Goal: Check status

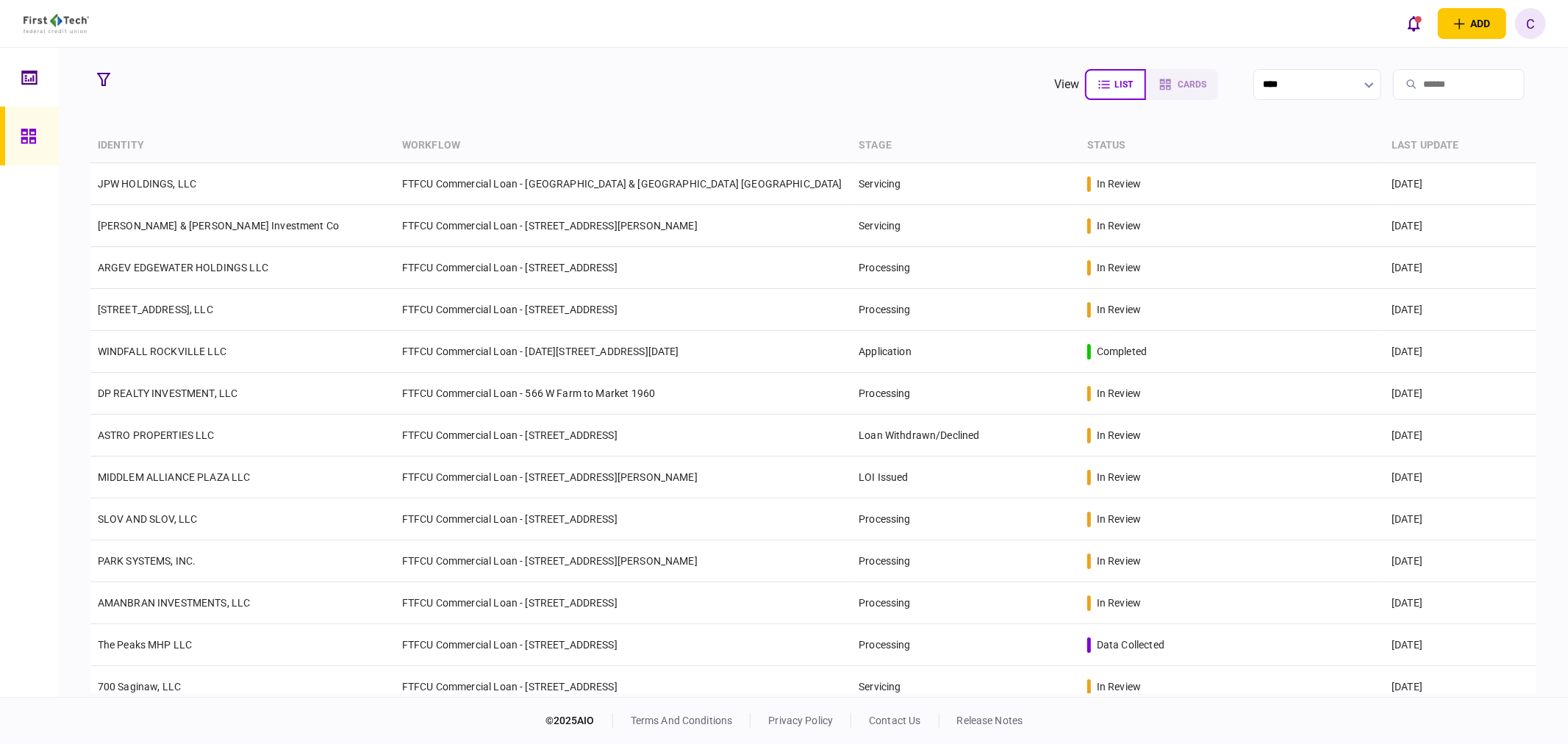
drag, startPoint x: 110, startPoint y: 82, endPoint x: 122, endPoint y: 96, distance: 18.4
click at [110, 82] on button "button" at bounding box center [103, 79] width 27 height 27
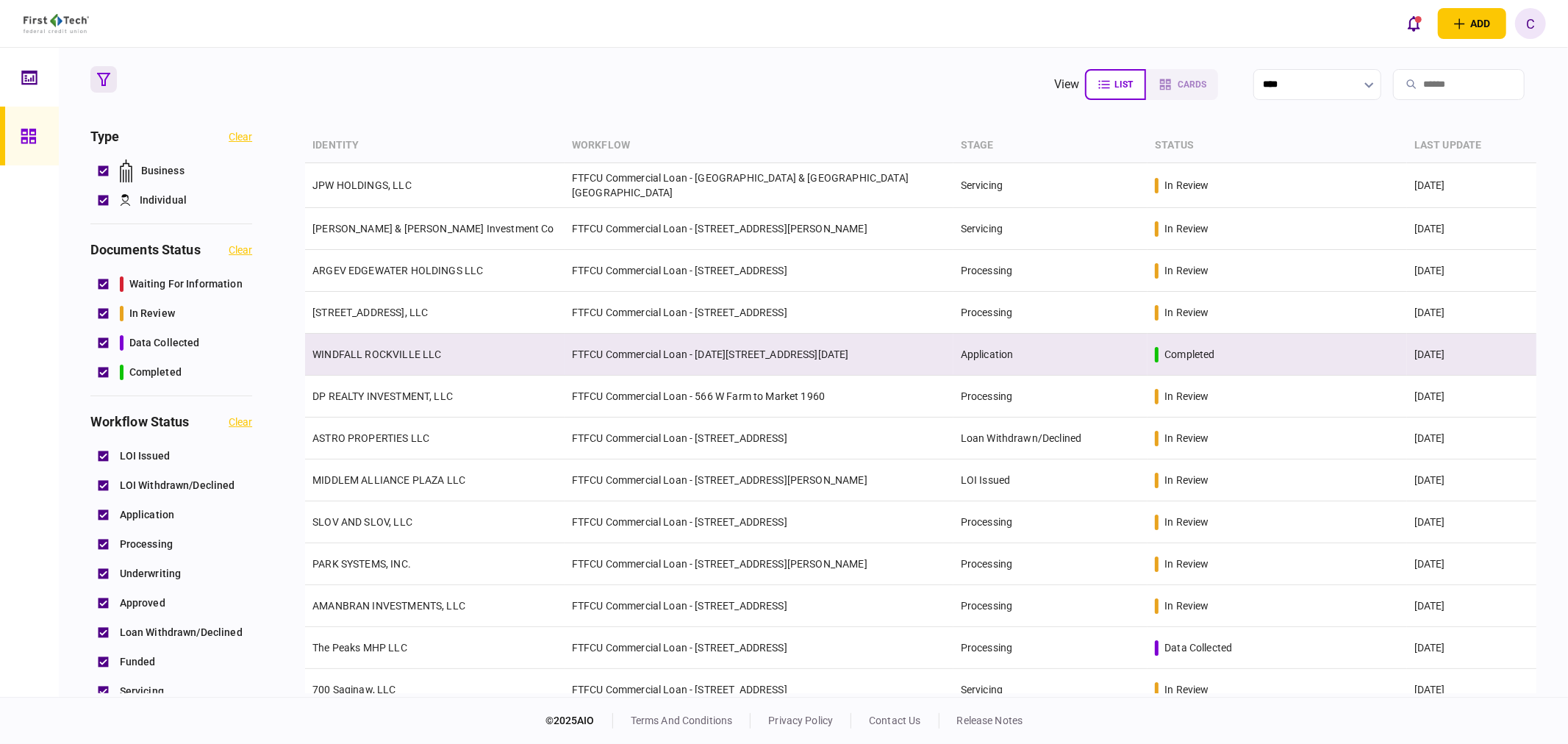
click at [379, 350] on link "WINDFALL ROCKVILLE LLC" at bounding box center [377, 354] width 128 height 12
